Goal: Find specific page/section: Find specific page/section

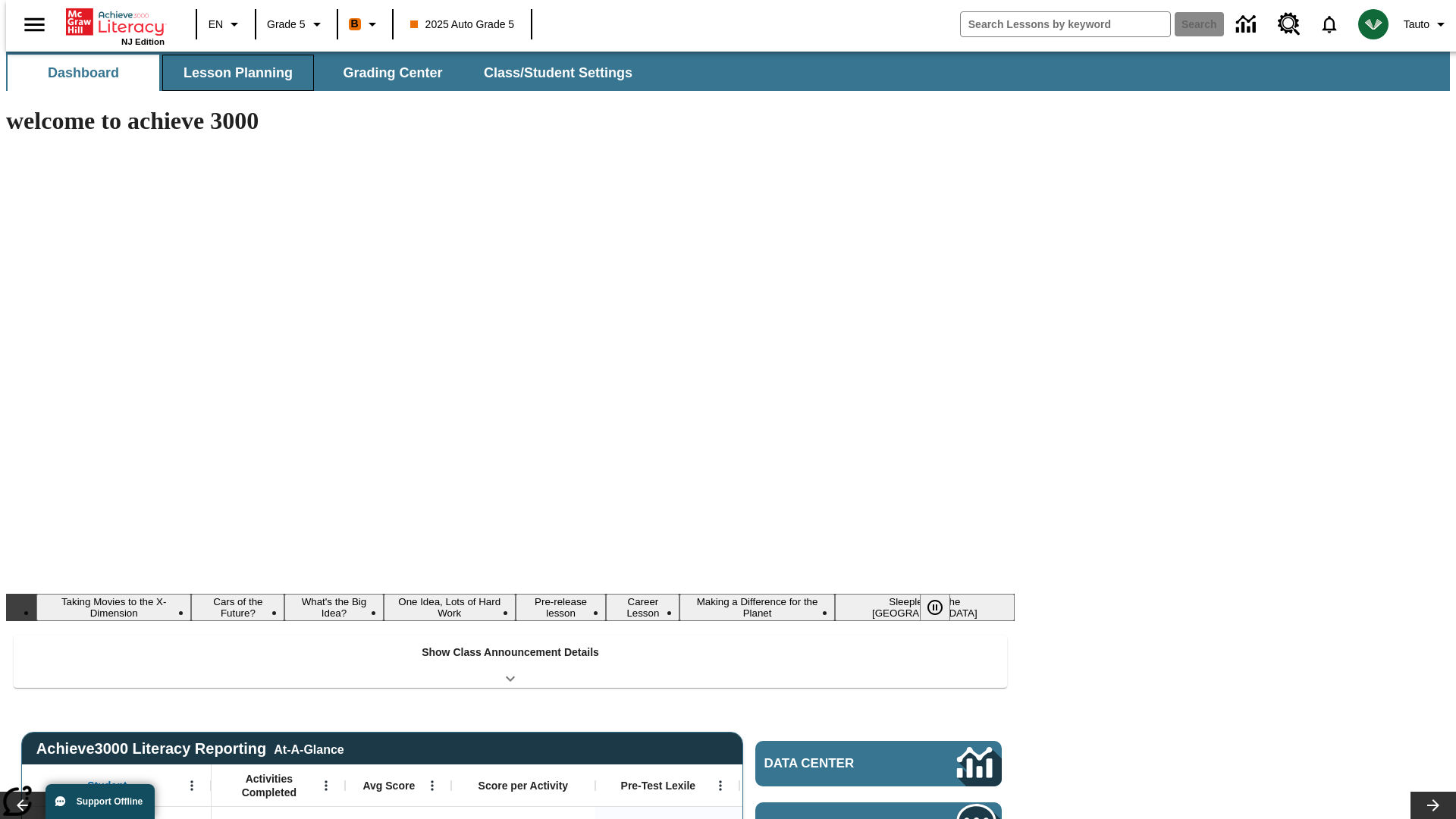
click at [232, 73] on button "Lesson Planning" at bounding box center [238, 72] width 151 height 36
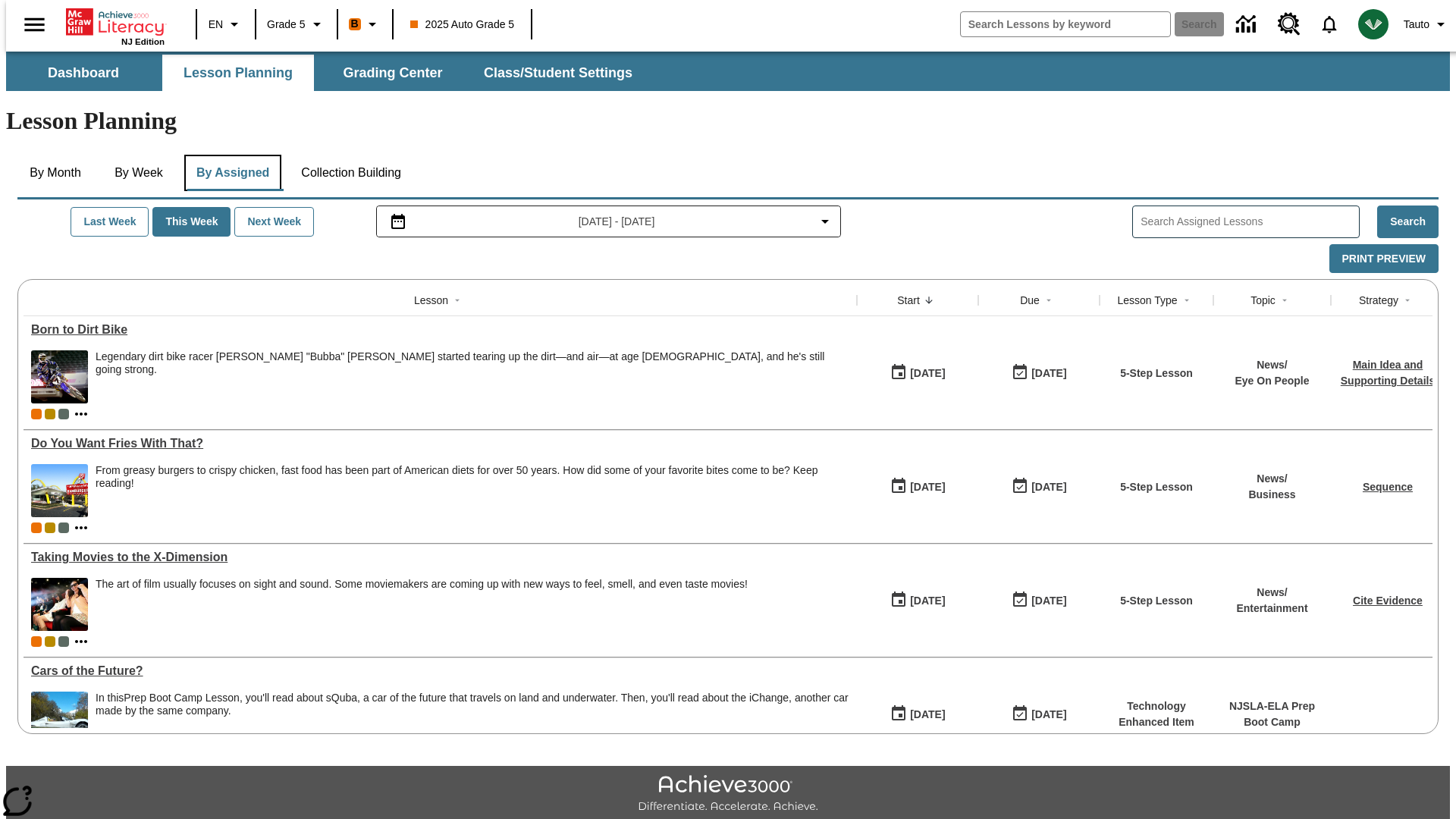
click at [229, 155] on button "By Assigned" at bounding box center [233, 172] width 97 height 36
type input "CVC Short Vowels Lesson 2"
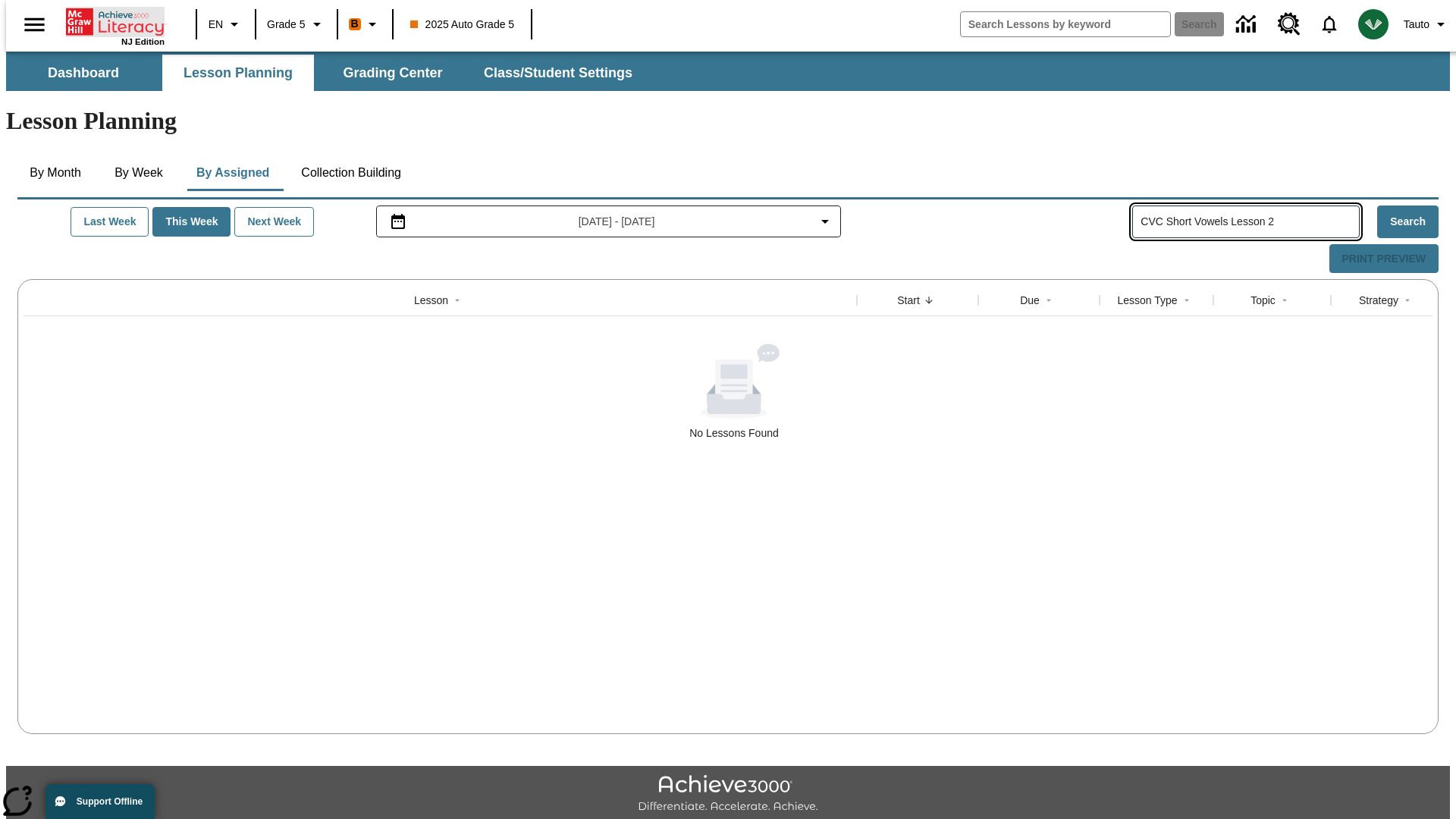
click at [109, 20] on icon "Home" at bounding box center [117, 21] width 101 height 30
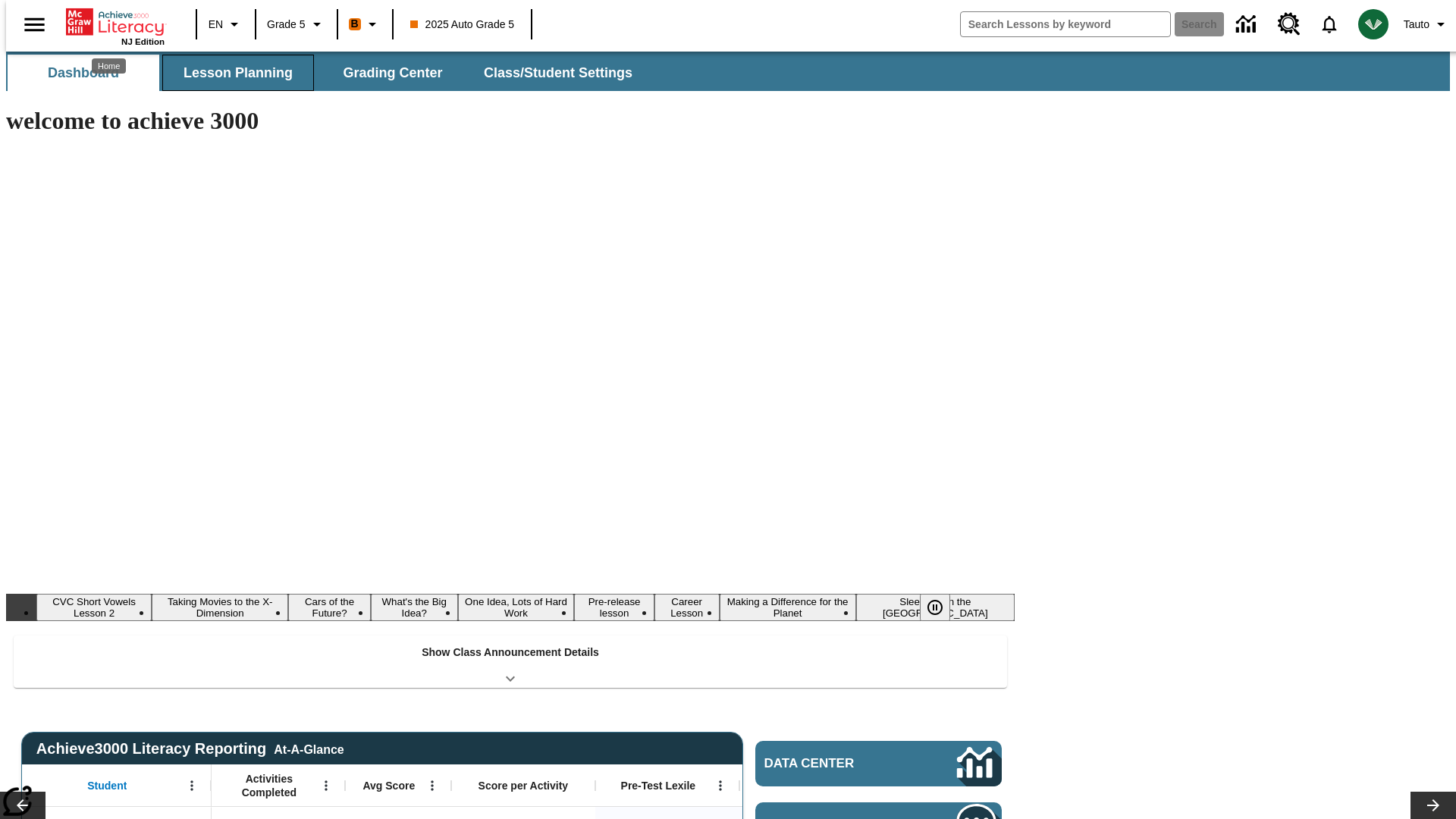
click at [232, 73] on button "Lesson Planning" at bounding box center [238, 72] width 151 height 36
